Goal: Task Accomplishment & Management: Manage account settings

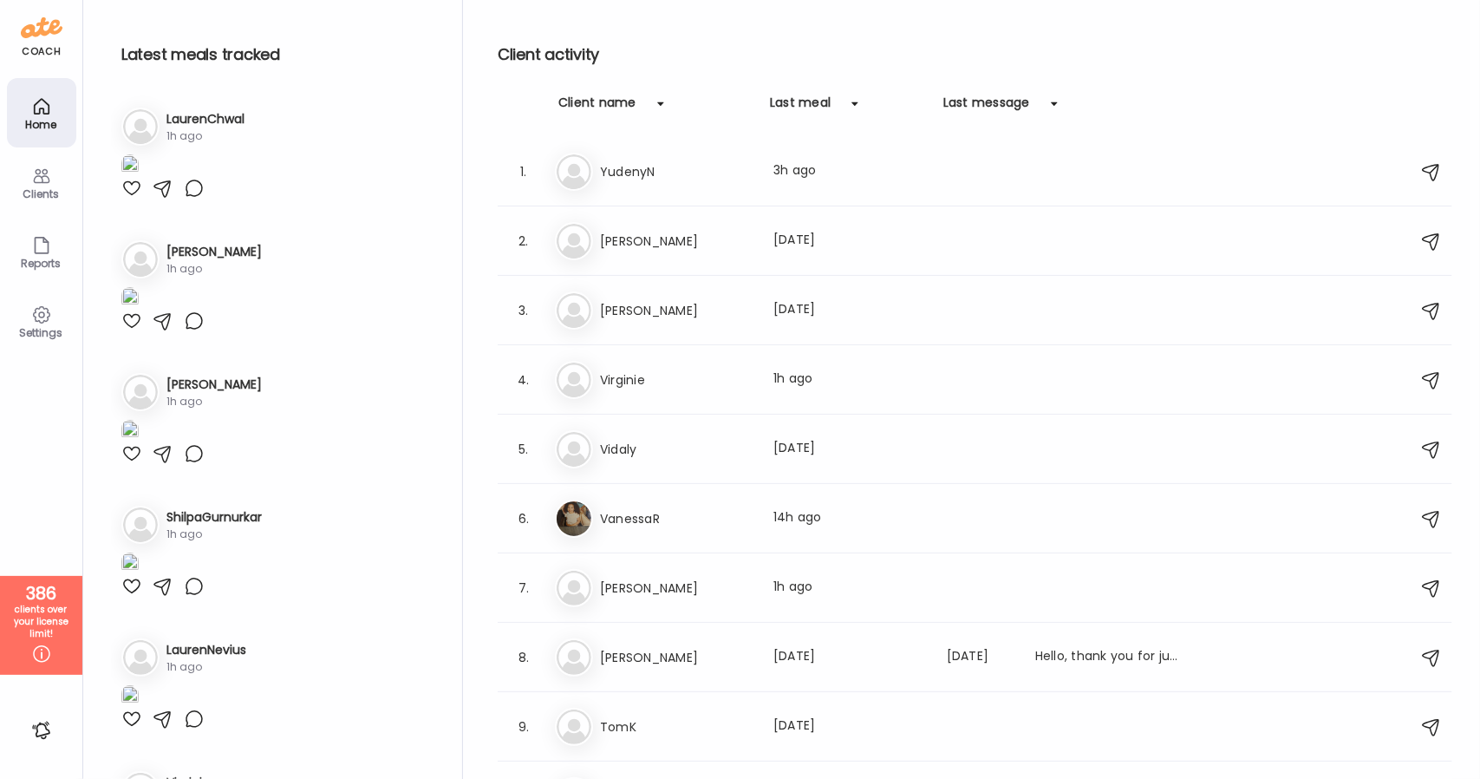
click at [36, 116] on icon at bounding box center [41, 106] width 21 height 21
click at [42, 192] on div "Clients" at bounding box center [41, 193] width 62 height 11
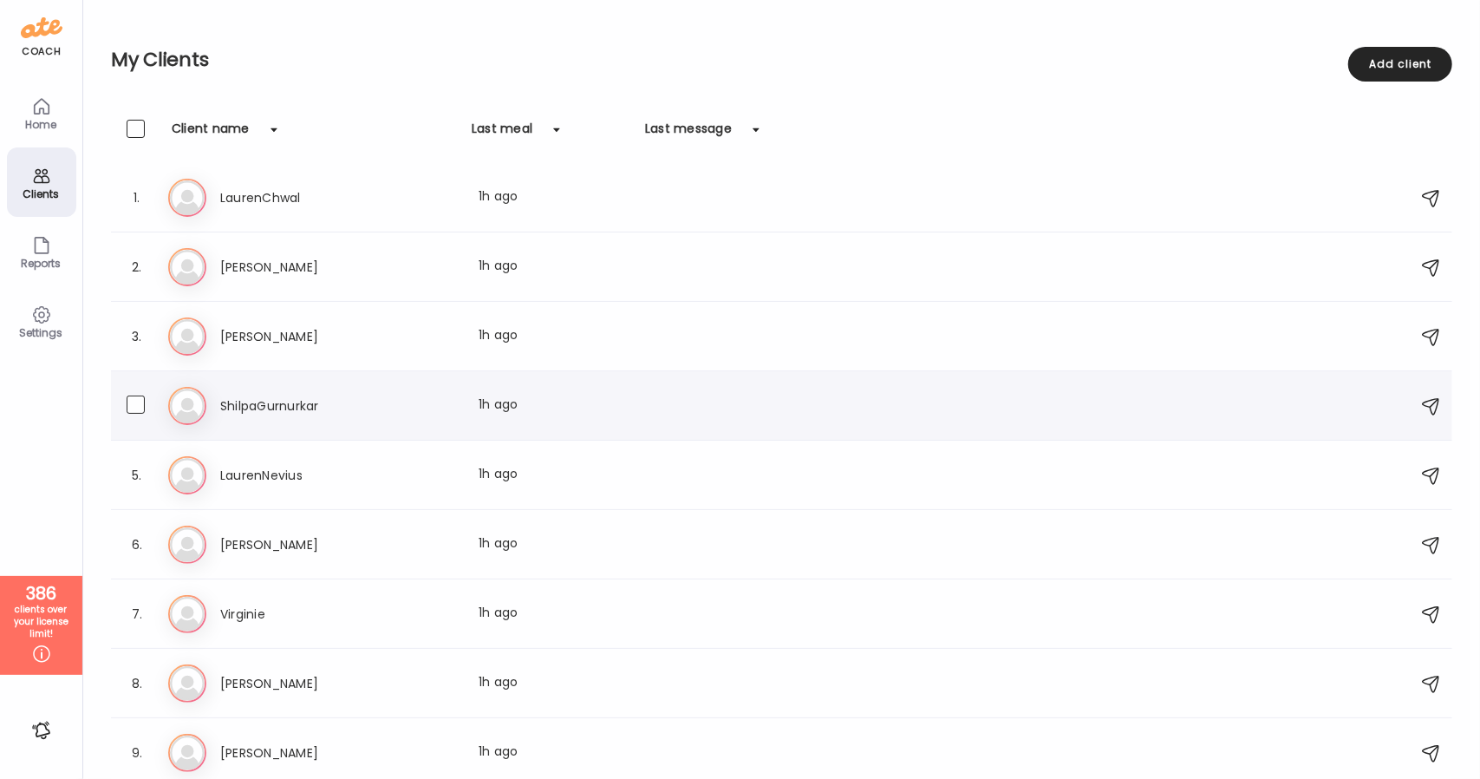
click at [254, 431] on div "4. Sh ShilpaGurnurkar Last meal: 1h ago" at bounding box center [781, 405] width 1341 height 69
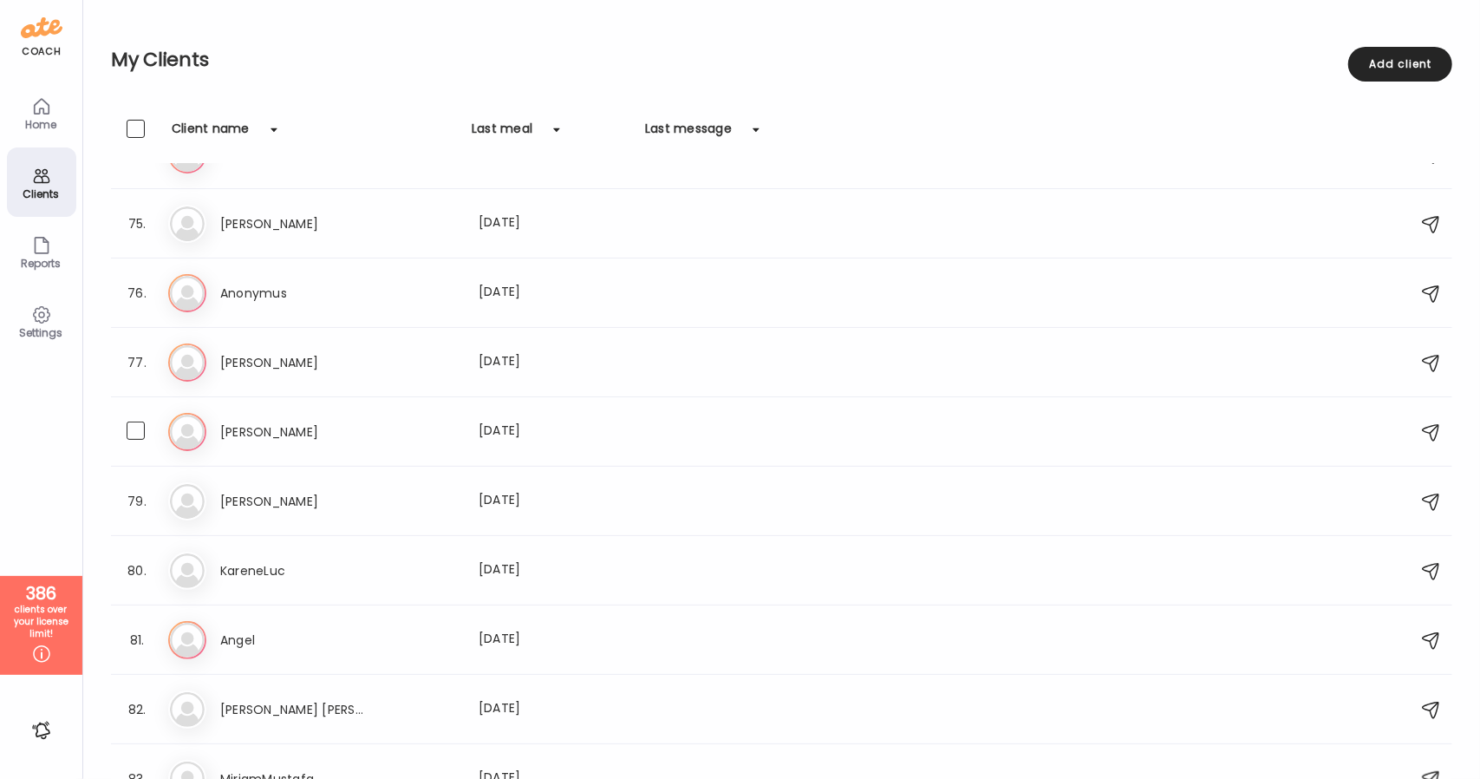
scroll to position [5108, 0]
click at [42, 346] on div "Settings" at bounding box center [41, 320] width 69 height 69
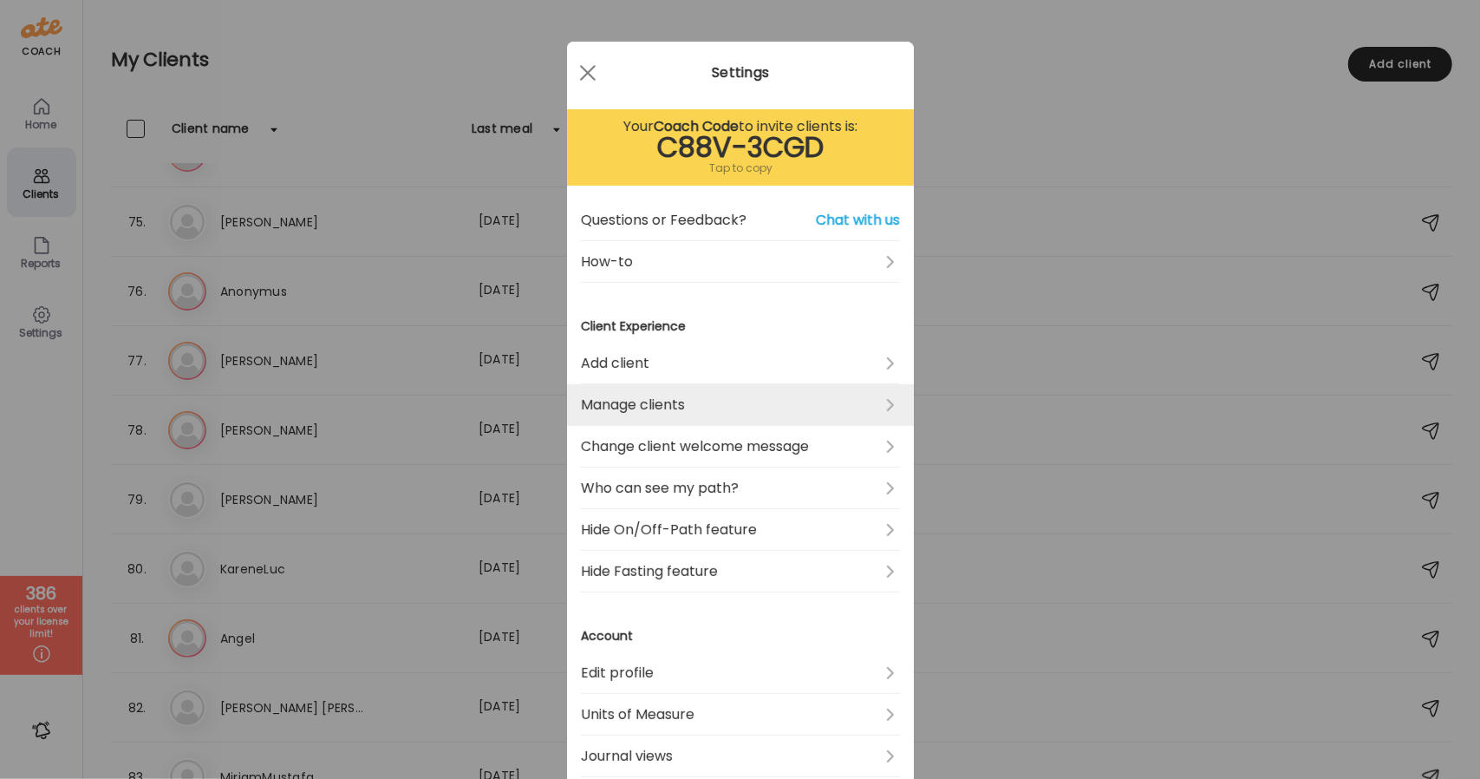
click at [690, 406] on link "Manage clients" at bounding box center [740, 405] width 319 height 42
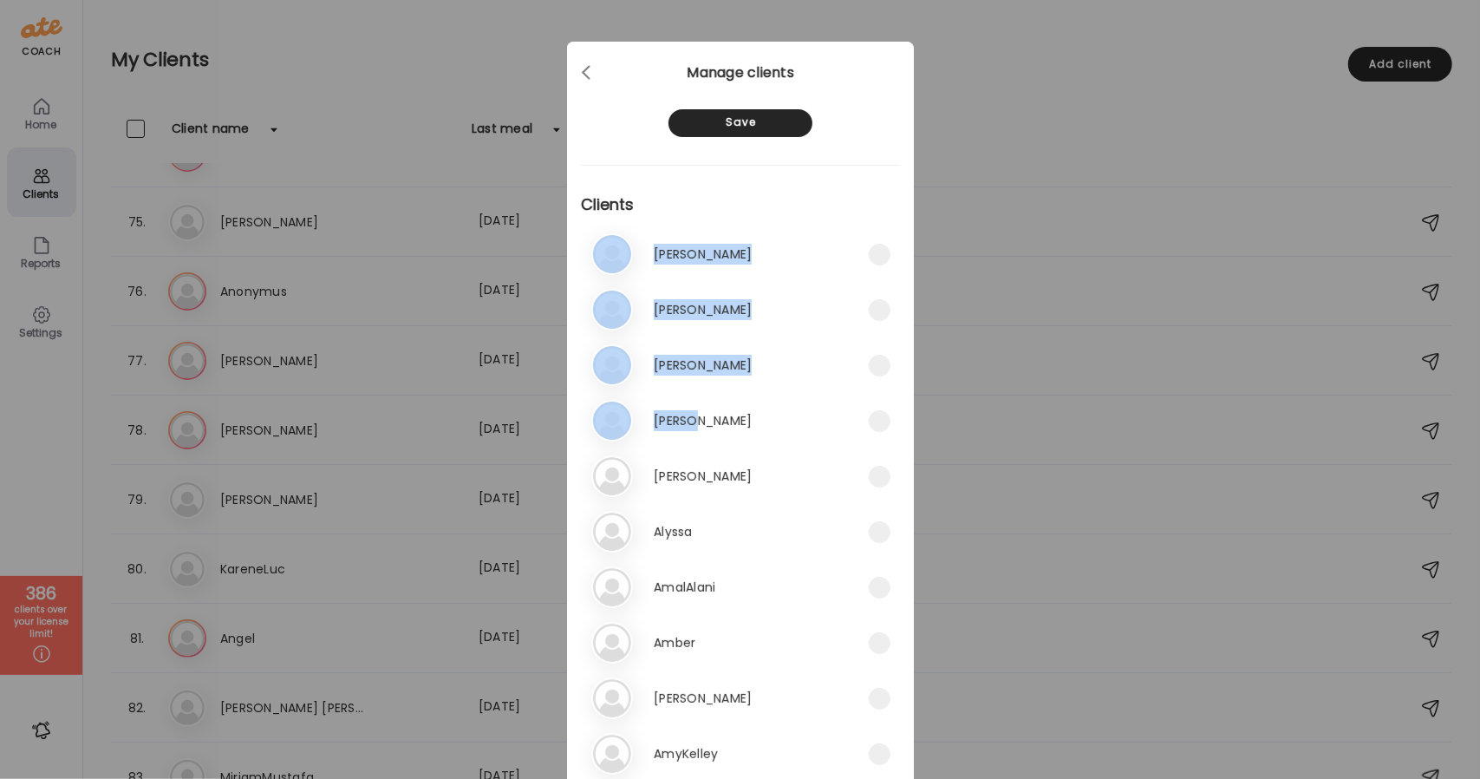
drag, startPoint x: 690, startPoint y: 406, endPoint x: 825, endPoint y: 169, distance: 272.6
click at [825, 169] on div "Select all Save Clients 1. Aa [PERSON_NAME] W 2. Ad [PERSON_NAME] 3. Al [PERSON…" at bounding box center [740, 542] width 347 height 1000
click at [825, 169] on h3 "Clients" at bounding box center [740, 197] width 319 height 65
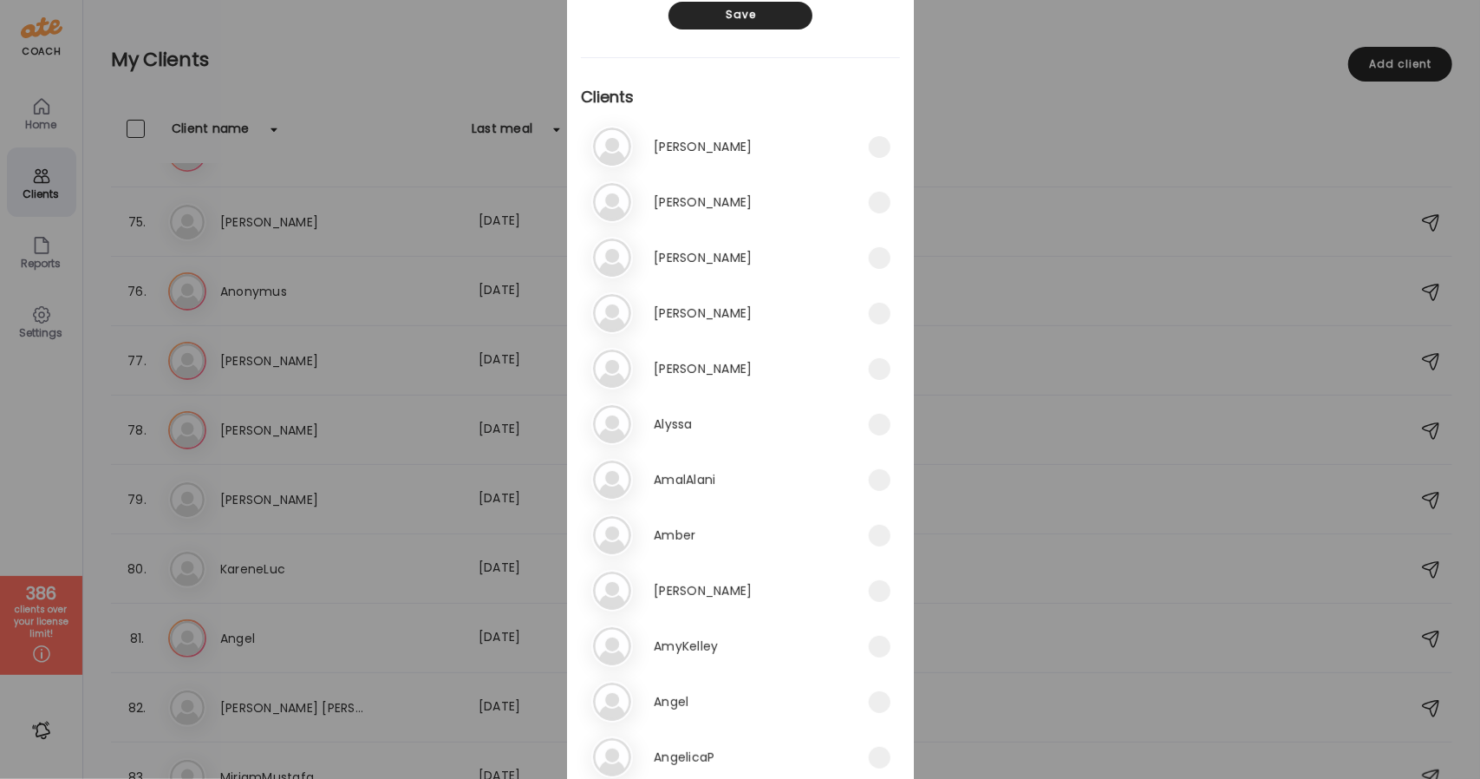
scroll to position [0, 0]
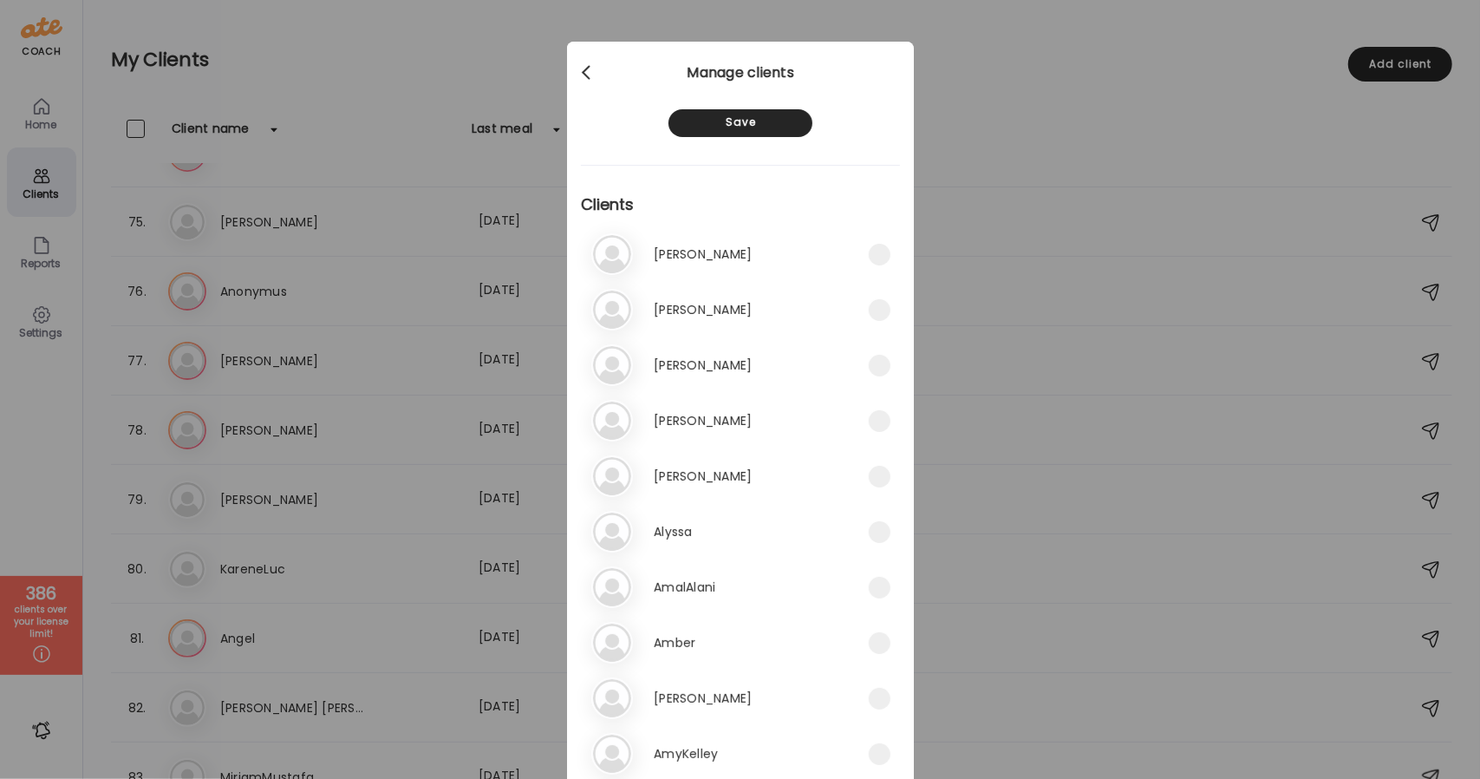
click at [584, 77] on div at bounding box center [587, 72] width 35 height 35
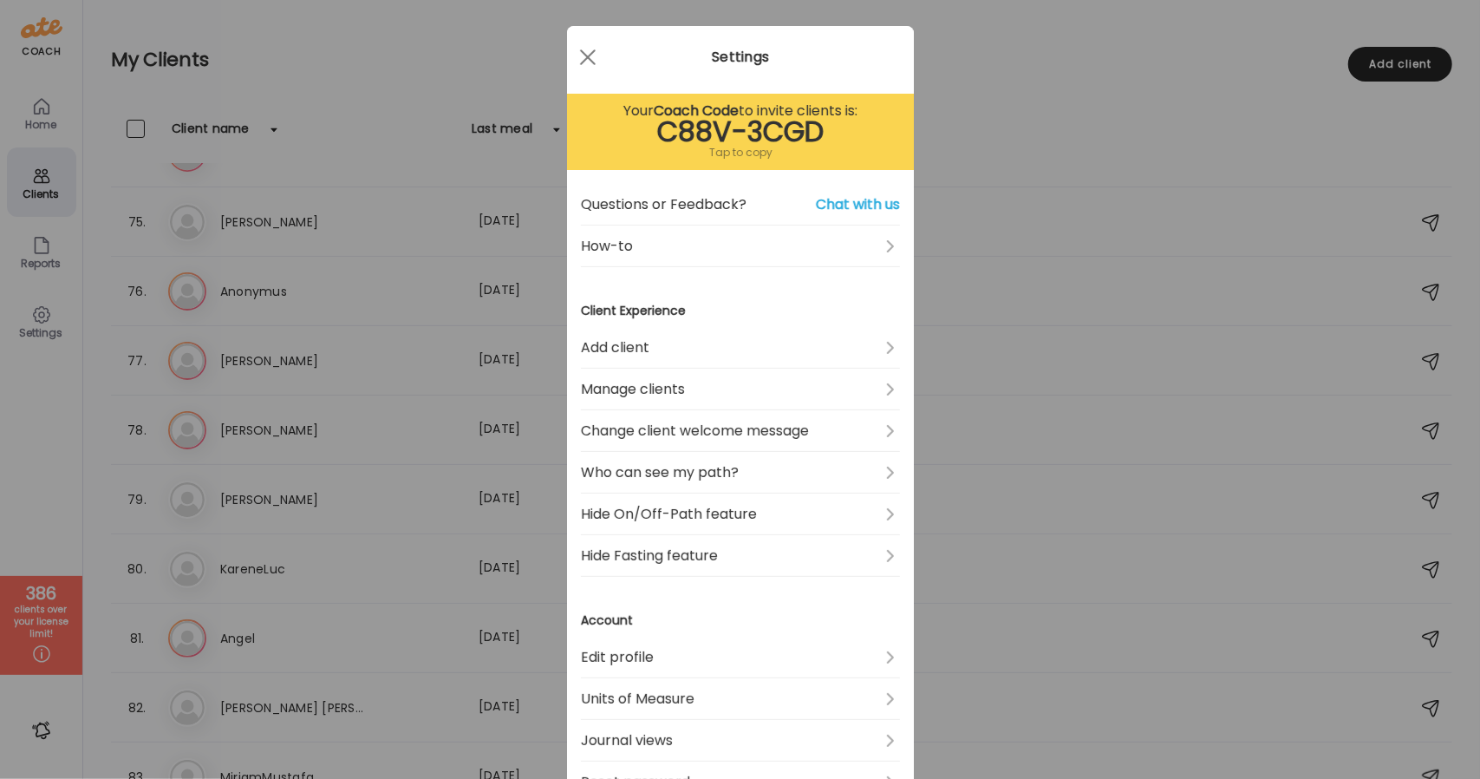
scroll to position [8, 0]
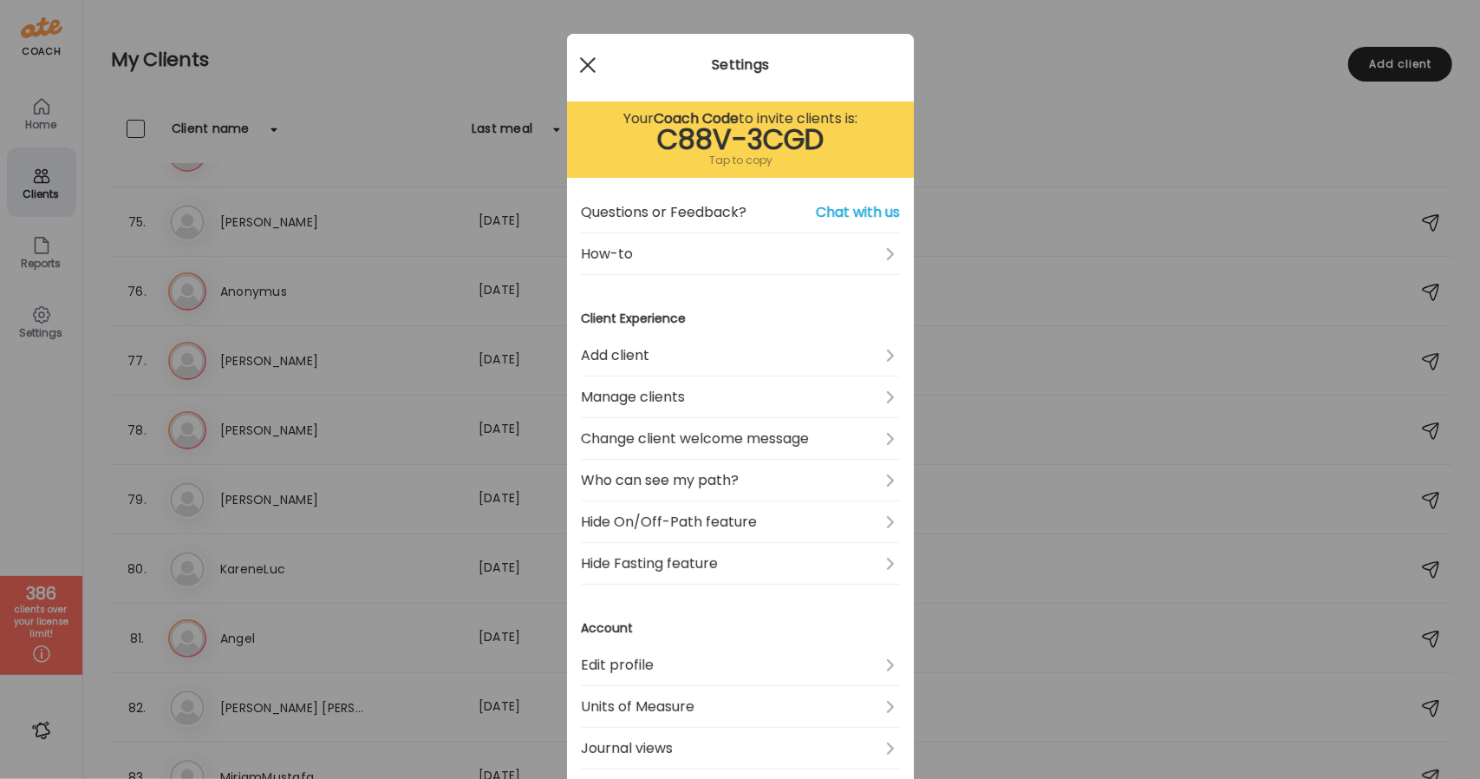
click at [582, 76] on div at bounding box center [587, 65] width 35 height 35
